Goal: Obtain resource: Download file/media

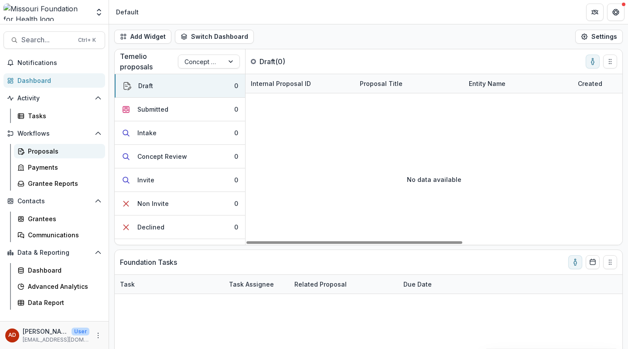
click at [39, 156] on link "Proposals" at bounding box center [59, 151] width 91 height 14
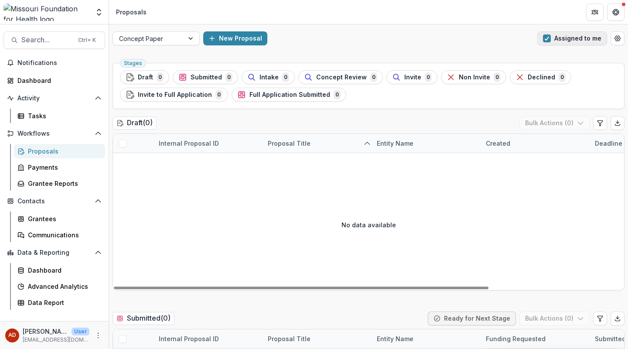
click at [554, 39] on button "Assigned to me" at bounding box center [572, 38] width 70 height 14
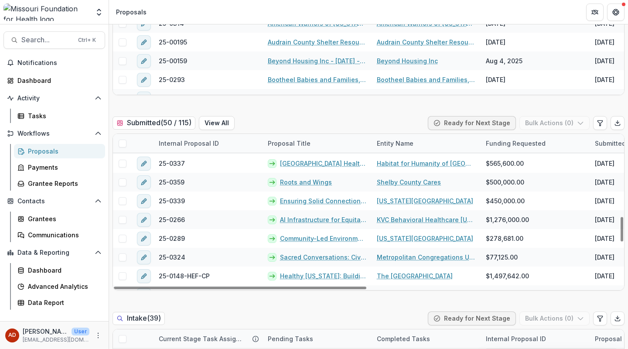
scroll to position [524, 0]
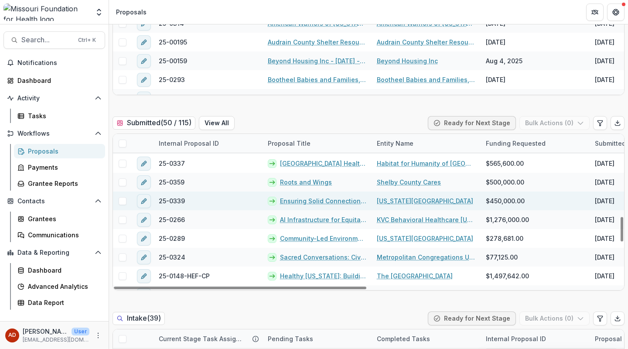
click at [330, 198] on link "Ensuring Solid Connection Points to Primary Care: A Design Research Study" at bounding box center [323, 200] width 86 height 9
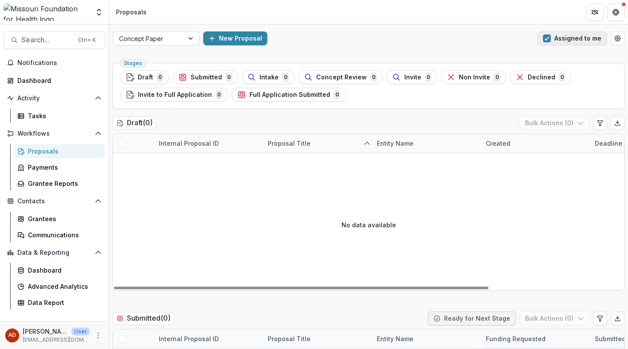
click at [548, 41] on span "button" at bounding box center [547, 38] width 8 height 8
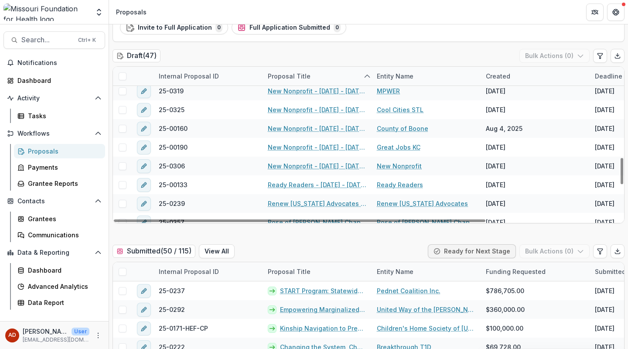
scroll to position [514, 0]
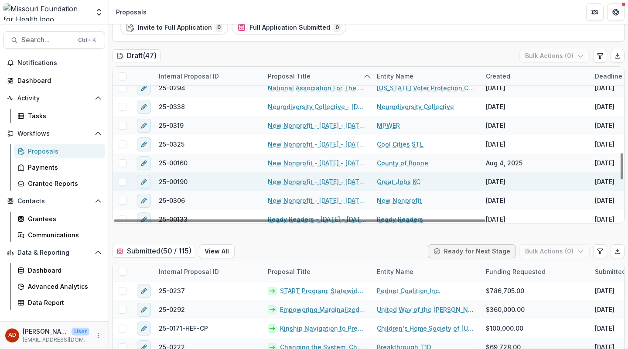
click at [289, 180] on link "New Nonprofit - [DATE] - [DATE] Request for Concept Papers" at bounding box center [317, 181] width 99 height 9
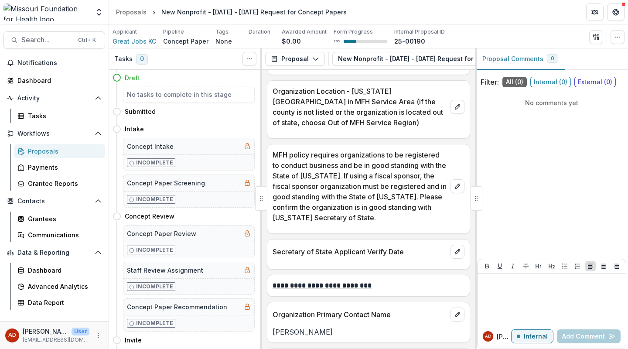
scroll to position [874, 0]
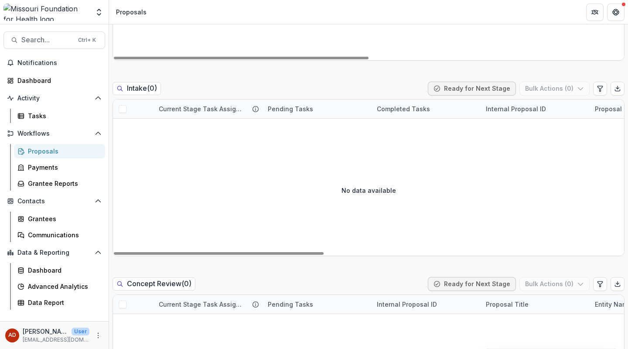
scroll to position [602, 0]
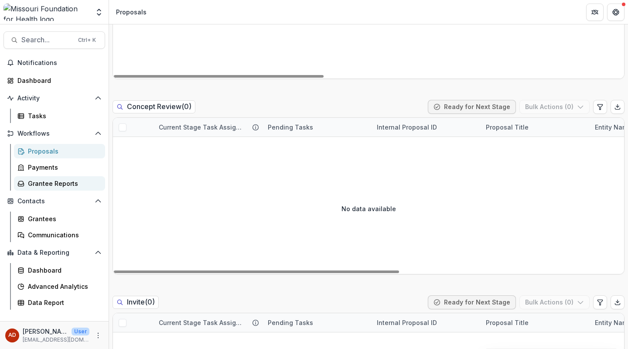
click at [58, 187] on div "Grantee Reports" at bounding box center [63, 183] width 70 height 9
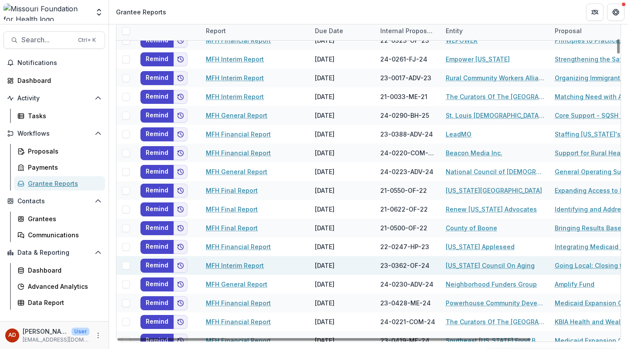
scroll to position [468, 0]
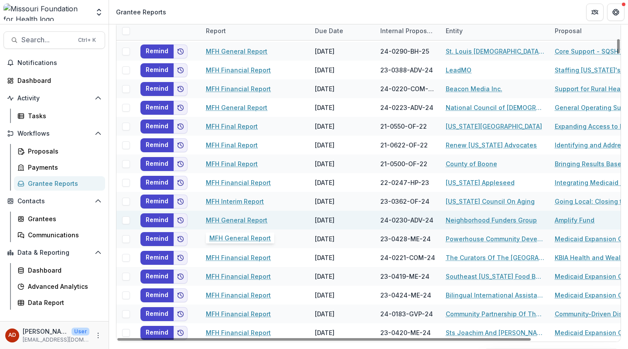
click at [251, 219] on link "MFH General Report" at bounding box center [236, 219] width 61 height 9
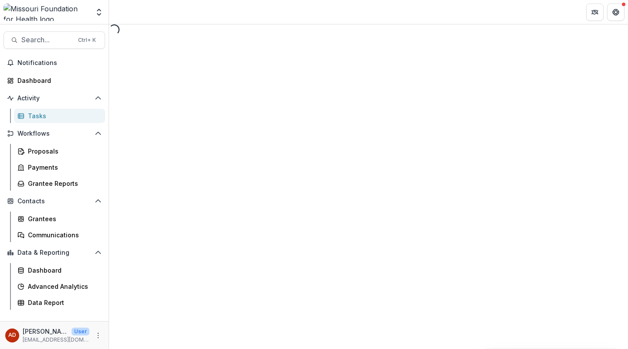
select select "********"
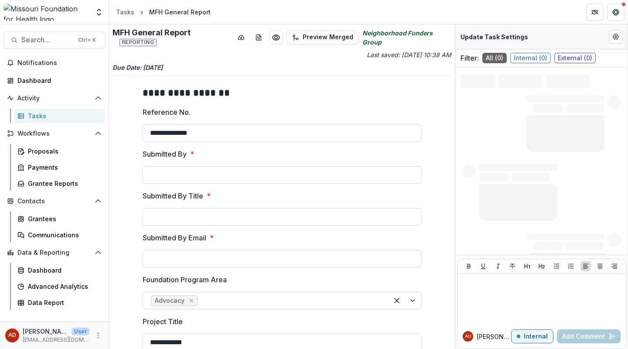
type input "**********"
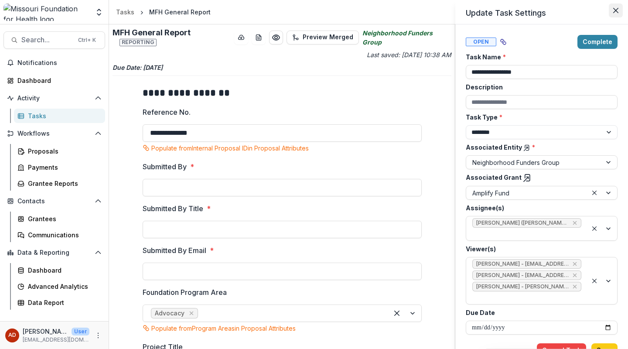
click at [615, 10] on icon "Close" at bounding box center [615, 10] width 5 height 5
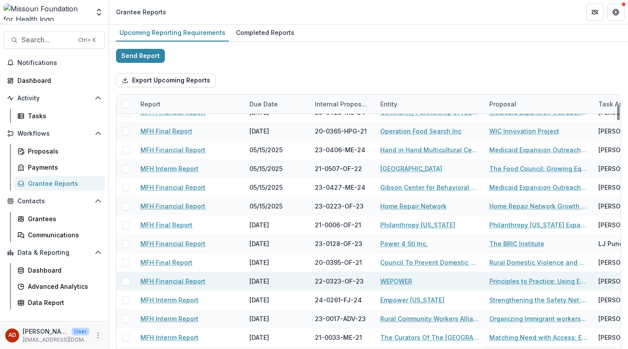
scroll to position [295, 0]
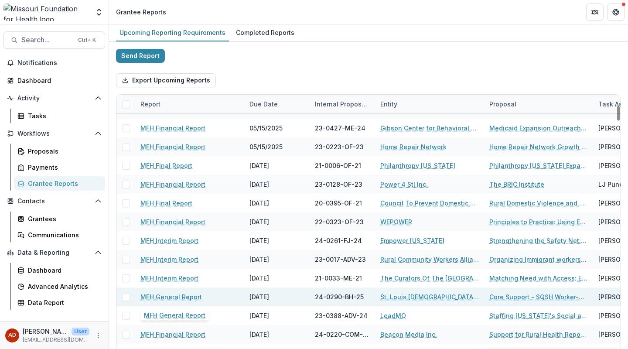
click at [191, 295] on link "MFH General Report" at bounding box center [170, 296] width 61 height 9
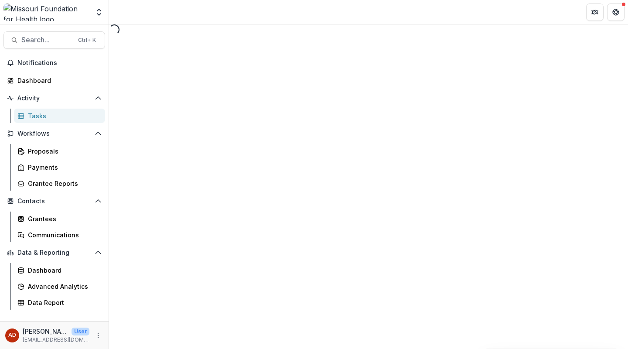
select select "********"
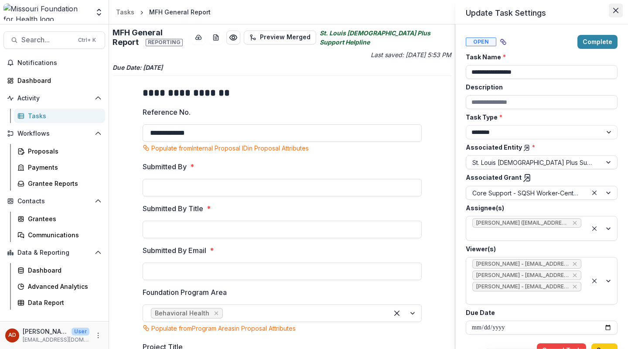
click at [617, 7] on button "Close" at bounding box center [616, 10] width 14 height 14
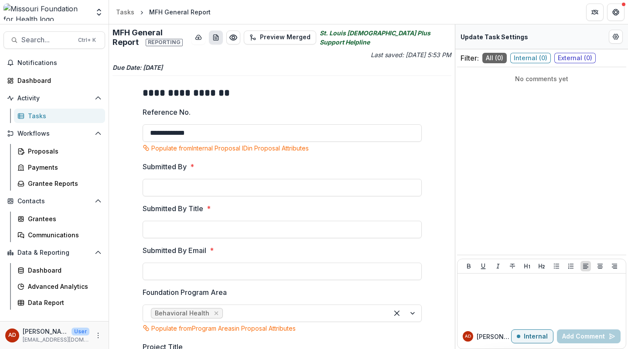
click at [218, 38] on icon "download-word-button" at bounding box center [215, 37] width 5 height 6
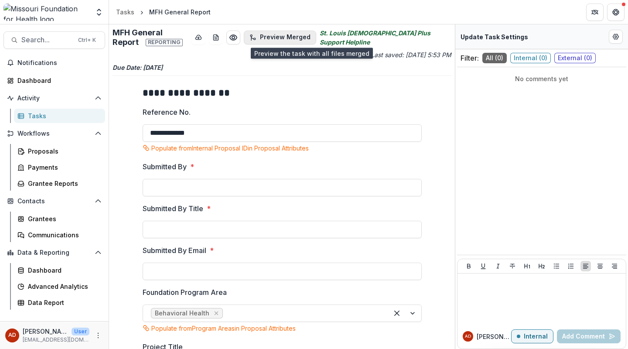
click at [315, 40] on button "Preview Merged" at bounding box center [280, 38] width 72 height 14
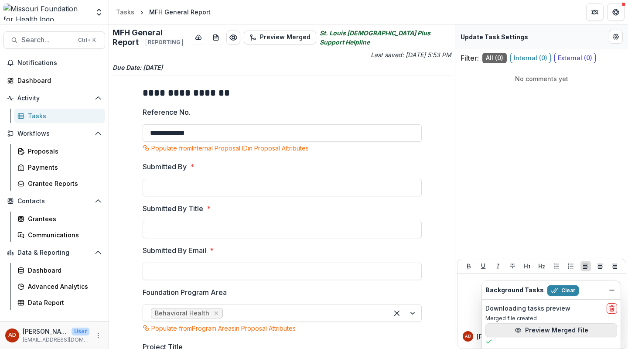
click at [538, 332] on button "Preview Merged File" at bounding box center [551, 330] width 132 height 14
click at [238, 39] on icon "Preview 53916c54-6a81-44de-8eb3-8dd81545c4a6.pdf" at bounding box center [233, 37] width 9 height 9
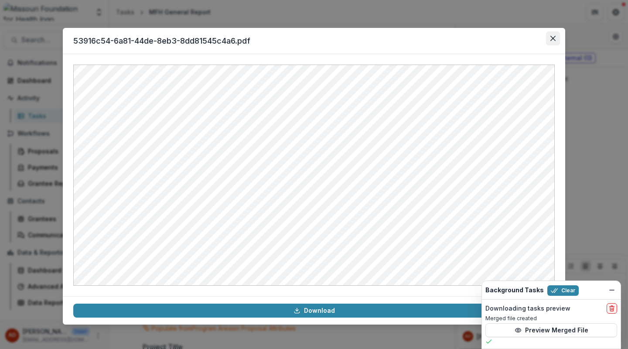
click at [553, 40] on icon "Close" at bounding box center [552, 38] width 5 height 5
